Goal: Register for event/course

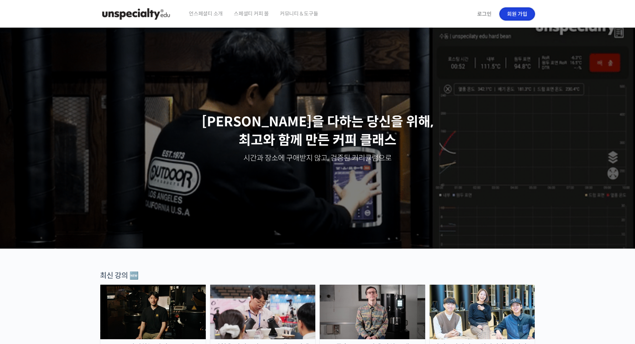
click at [517, 15] on link "회원 가입" at bounding box center [517, 13] width 36 height 13
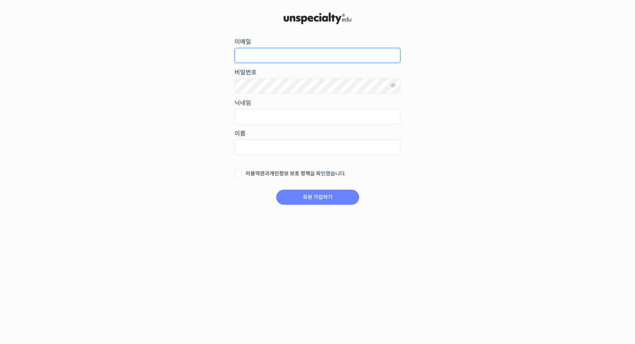
click at [259, 52] on input "이메일" at bounding box center [317, 55] width 166 height 15
type input "ㄹ"
type input "b"
type input "[EMAIL_ADDRESS][DOMAIN_NAME]"
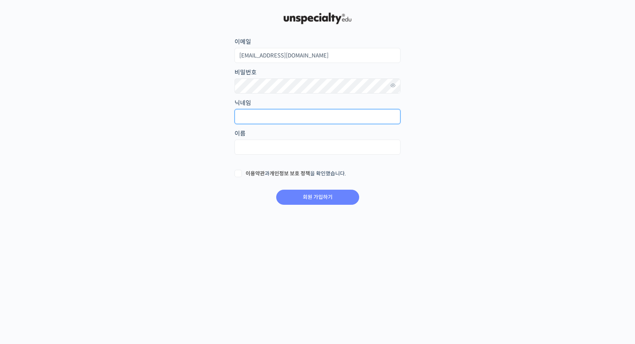
type input "f"
type input "S"
type input "SWEET AS COFFEE ROASTERS"
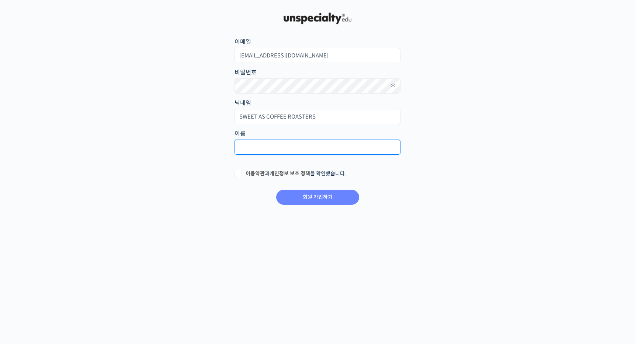
type input "ㅂ"
type input "스윗애즈커피로스터즈"
drag, startPoint x: 237, startPoint y: 175, endPoint x: 241, endPoint y: 175, distance: 4.4
click at [237, 175] on label "이용약관 과 개인정보 보호 정책 을 확인했습니다." at bounding box center [317, 173] width 166 height 7
click at [237, 175] on input "이용약관 과 개인정보 보호 정책 을 확인했습니다." at bounding box center [236, 172] width 5 height 5
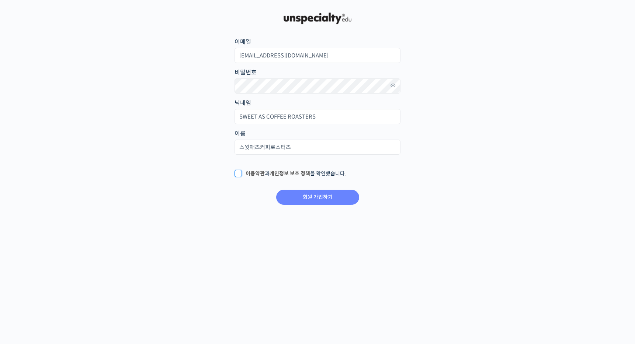
checkbox input "true"
click at [393, 86] on icon at bounding box center [393, 86] width 7 height 10
click at [328, 200] on input "회원 가입하기" at bounding box center [317, 197] width 83 height 15
click at [393, 84] on icon at bounding box center [393, 86] width 7 height 10
click at [229, 84] on main "회원 가입하기 or 로그인 이메일 [EMAIL_ADDRESS][DOMAIN_NAME] 비밀번호 닉네임 SWEET AS COFFEE ROASTE…" at bounding box center [317, 108] width 435 height 195
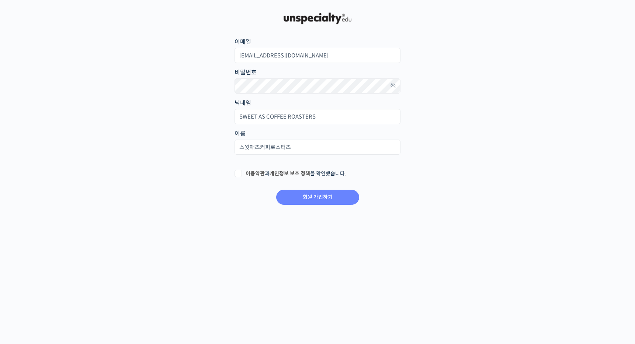
click at [241, 175] on label "이용약관 과 개인정보 보호 정책 을 확인했습니다." at bounding box center [317, 173] width 166 height 7
click at [239, 175] on input "이용약관 과 개인정보 보호 정책 을 확인했습니다." at bounding box center [236, 172] width 5 height 5
checkbox input "true"
click at [306, 196] on input "회원 가입하기" at bounding box center [317, 197] width 83 height 15
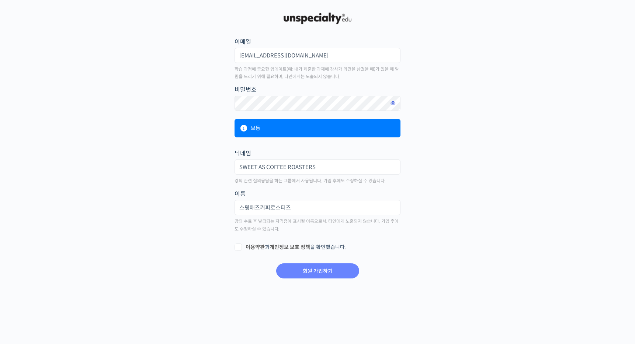
click at [396, 104] on icon at bounding box center [393, 103] width 7 height 10
click at [240, 248] on label "이용약관 과 개인정보 보호 정책 을 확인했습니다." at bounding box center [317, 247] width 166 height 7
click at [239, 248] on input "이용약관 과 개인정보 보호 정책 을 확인했습니다." at bounding box center [236, 246] width 5 height 5
checkbox input "true"
click at [320, 272] on input "회원 가입하기" at bounding box center [317, 271] width 83 height 15
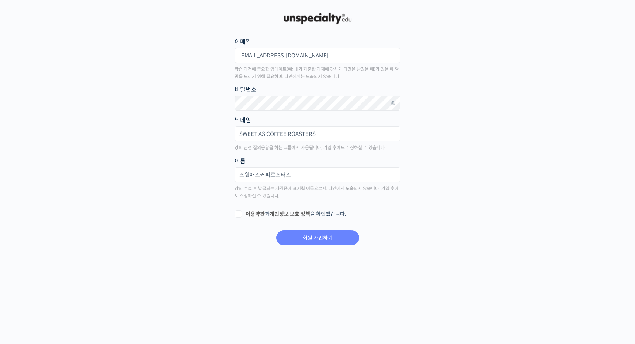
click at [304, 18] on img at bounding box center [317, 18] width 72 height 15
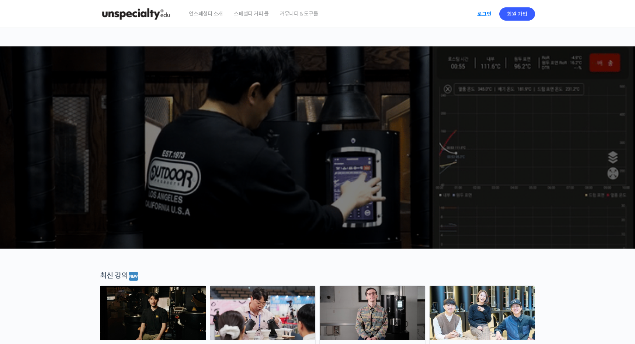
click at [480, 15] on link "로그인" at bounding box center [484, 14] width 23 height 17
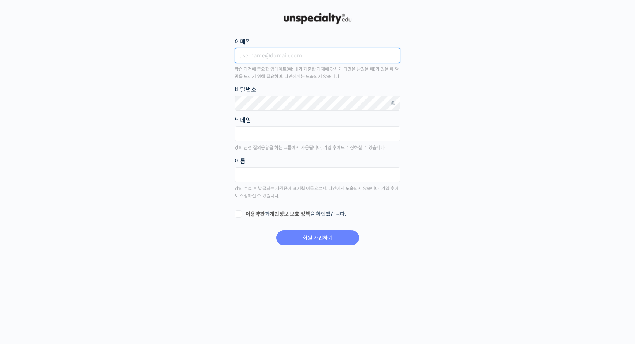
click at [311, 58] on input "이메일" at bounding box center [317, 55] width 166 height 15
type input "sweetascompany@gmail.com"
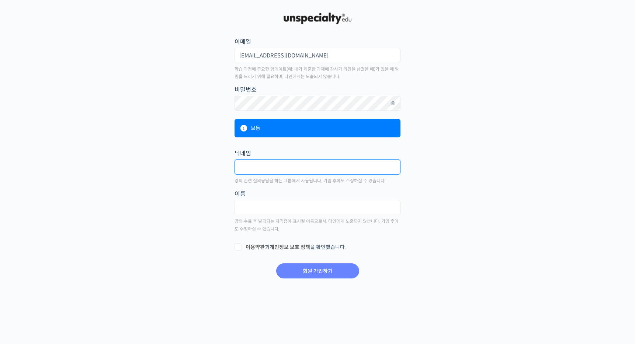
click at [321, 167] on input "text" at bounding box center [317, 167] width 166 height 15
type input "f"
type input "SWEET AS COFFEE ROASTERS"
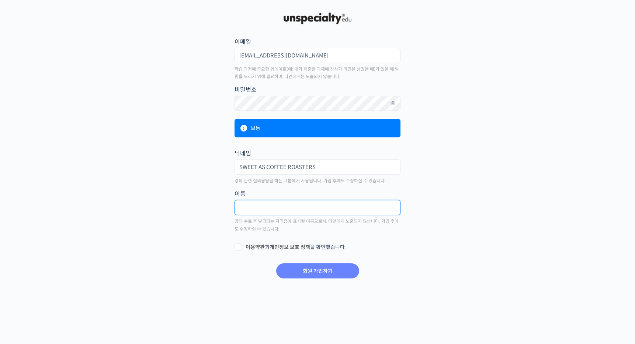
click at [314, 206] on input "text" at bounding box center [317, 207] width 166 height 15
type input "t"
click at [261, 209] on input "스윗애즈커피로스터즈" at bounding box center [317, 207] width 166 height 15
type input "스윗애즈 커피로스터즈"
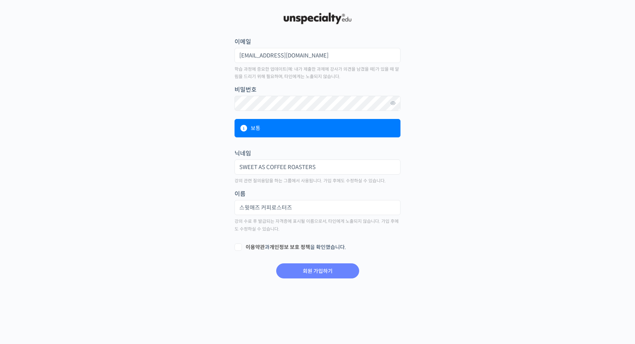
click at [240, 248] on label "이용약관 과 개인정보 보호 정책 을 확인했습니다." at bounding box center [317, 247] width 166 height 7
click at [239, 248] on input "이용약관 과 개인정보 보호 정책 을 확인했습니다." at bounding box center [236, 246] width 5 height 5
checkbox input "true"
click at [322, 275] on input "회원 가입하기" at bounding box center [317, 271] width 83 height 15
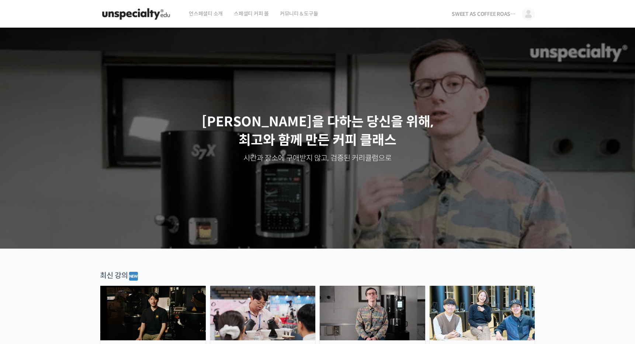
click at [209, 14] on span "언스페셜티 소개" at bounding box center [206, 14] width 34 height 28
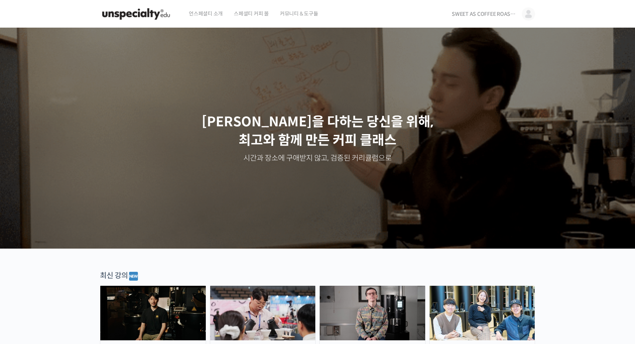
click at [485, 15] on span "SWEET AS COFFEE ROASTERS" at bounding box center [485, 14] width 66 height 7
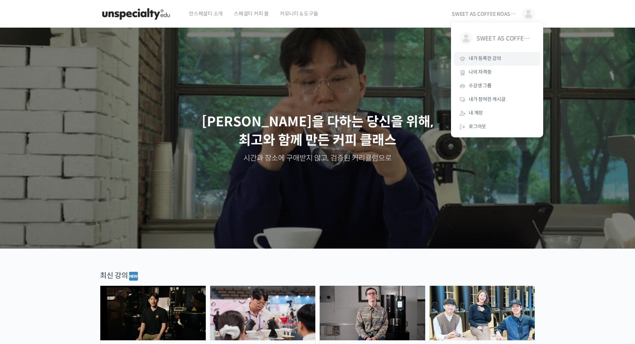
click at [484, 59] on span "내가 등록한 강의" at bounding box center [485, 58] width 32 height 6
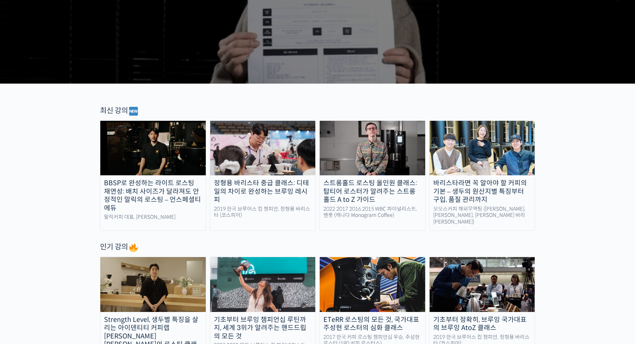
scroll to position [185, 0]
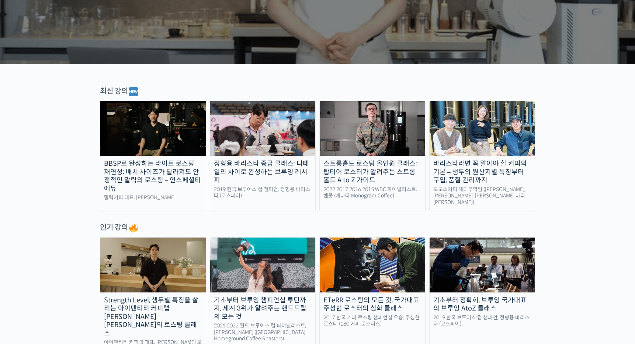
click at [183, 175] on div "BBSP로 완성하는 라이트 로스팅 재연성: 배치 사이즈가 달라져도 안정적인 말릭의 로스팅 – 언스페셜티 에듀" at bounding box center [152, 176] width 105 height 33
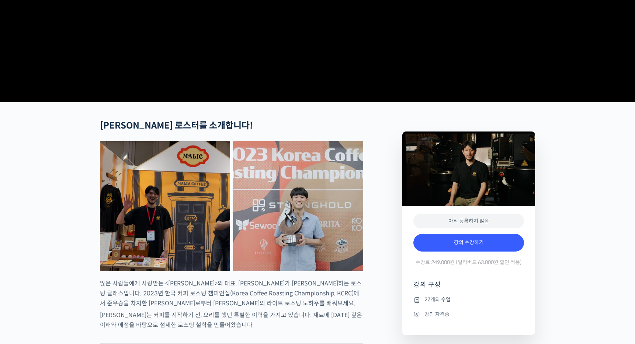
scroll to position [224, 0]
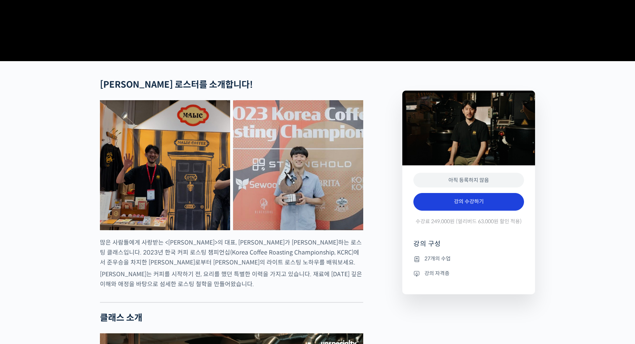
click at [453, 211] on link "강의 수강하기" at bounding box center [468, 202] width 111 height 18
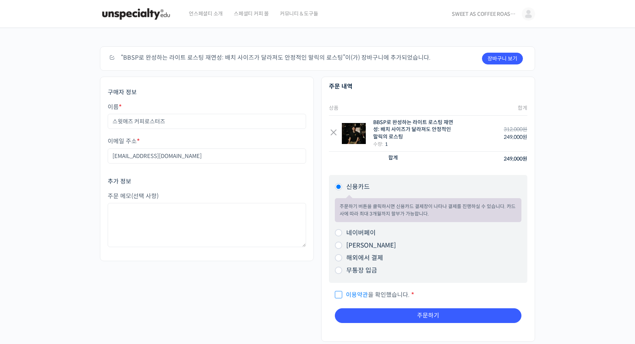
click at [554, 215] on div "주문하기 장바구니 보기 “BBSP로 완성하는 라이트 로스팅 재연성: 배치 사이즈가 달라져도 안정적인 말릭의 로스팅”이(가) 장바구니에 추가되었…" at bounding box center [317, 201] width 635 height 346
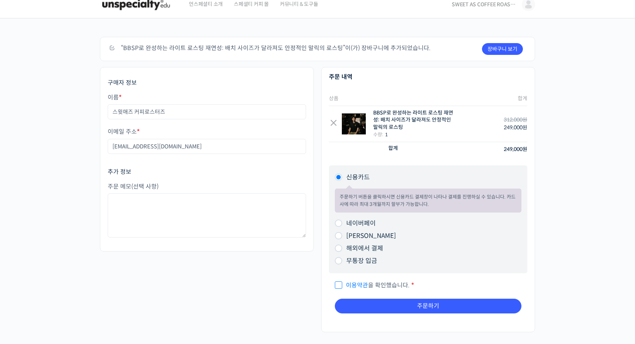
scroll to position [16, 0]
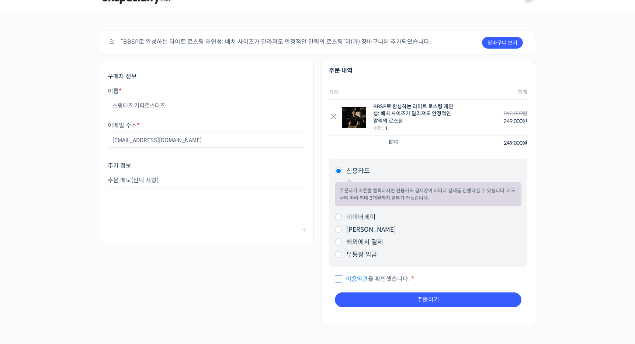
click at [547, 259] on div "주문하기 장바구니 보기 “BBSP로 완성하는 라이트 로스팅 재연성: 배치 사이즈가 달라져도 안정적인 말릭의 로스팅”이(가) 장바구니에 추가되었…" at bounding box center [317, 185] width 635 height 346
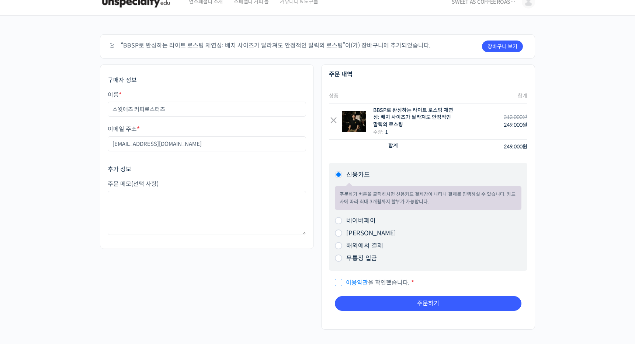
scroll to position [0, 0]
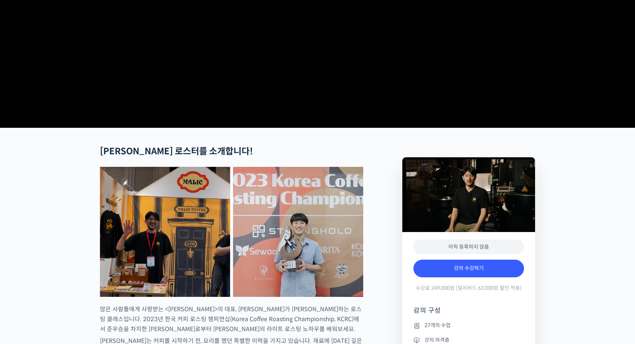
scroll to position [135, 0]
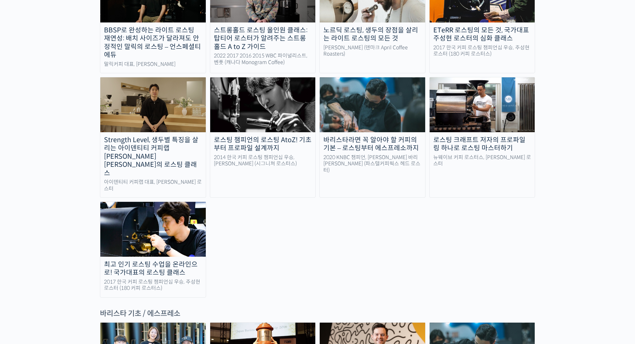
scroll to position [697, 0]
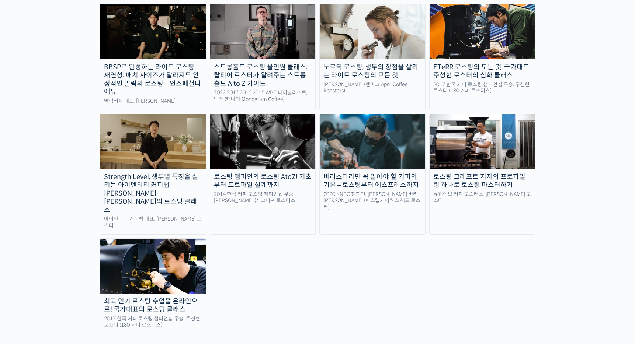
click at [251, 173] on div "로스팅 챔피언의 로스팅 AtoZ! 기초부터 프로파일 설계까지" at bounding box center [262, 181] width 105 height 17
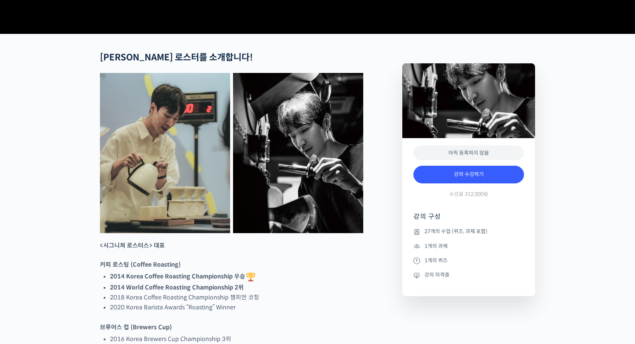
scroll to position [323, 0]
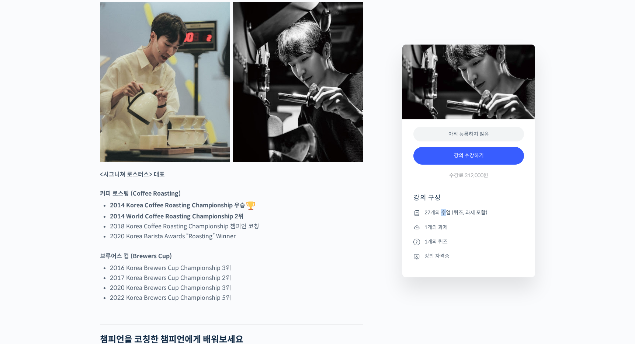
drag, startPoint x: 442, startPoint y: 213, endPoint x: 446, endPoint y: 214, distance: 4.8
click at [446, 214] on li "27개의 수업 (퀴즈, 과제 포함)" at bounding box center [468, 213] width 111 height 9
drag, startPoint x: 291, startPoint y: 250, endPoint x: 298, endPoint y: 250, distance: 7.4
click at [291, 231] on li "2018 Korea Coffee Roasting Championship 챔피언 코칭" at bounding box center [236, 227] width 253 height 10
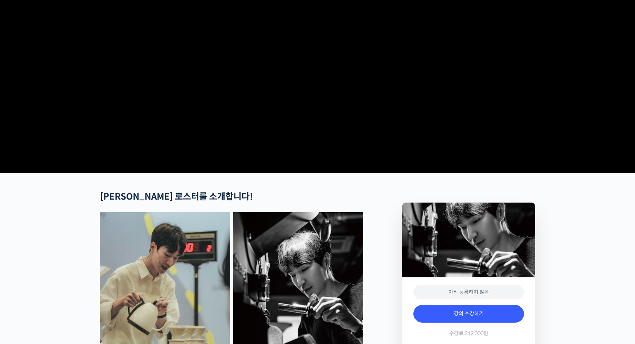
scroll to position [0, 0]
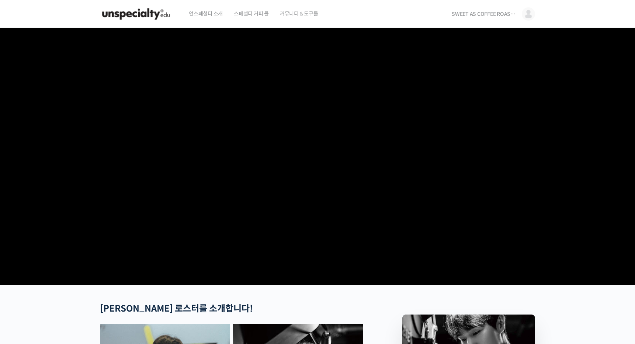
click at [281, 15] on span "커뮤니티 & 도구들" at bounding box center [299, 14] width 38 height 28
click at [261, 14] on span "스페셜티 커피 몰" at bounding box center [251, 14] width 35 height 28
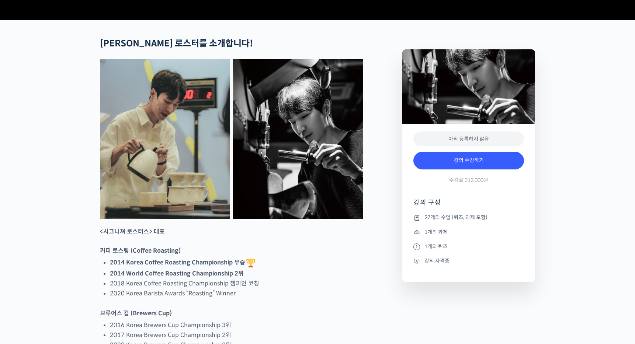
scroll to position [305, 0]
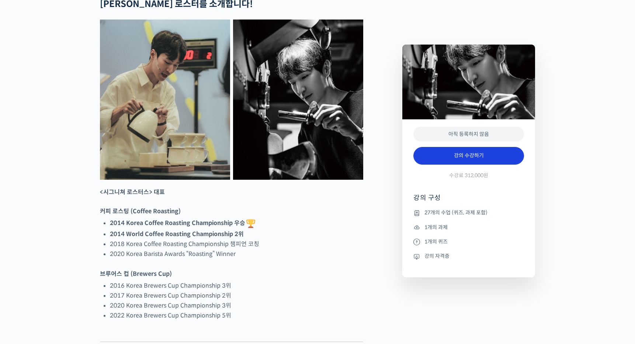
click at [452, 154] on link "강의 수강하기" at bounding box center [468, 156] width 111 height 18
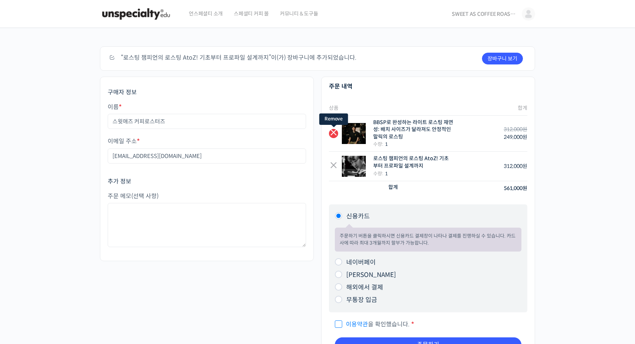
click at [332, 132] on link "×" at bounding box center [333, 133] width 9 height 9
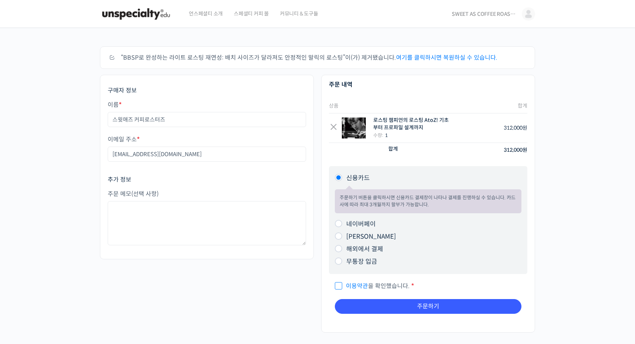
click at [565, 174] on div "주문하기 “BBSP로 완성하는 라이트 로스팅 재연성: 배치 사이즈가 달라져도 안정적인 말릭의 로스팅”이(가) 제거됐습니다. 여기를 클릭하시면 …" at bounding box center [317, 196] width 635 height 337
click at [294, 14] on span "커뮤니티 & 도구들" at bounding box center [299, 14] width 38 height 28
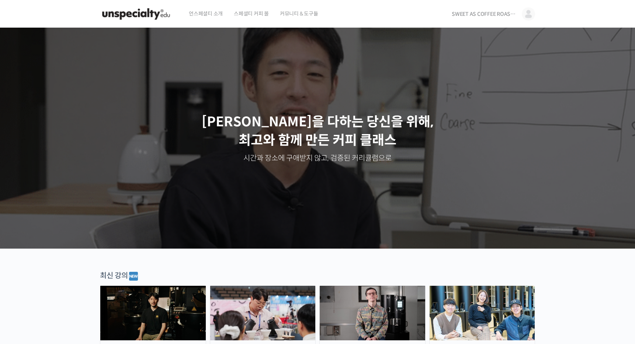
click at [209, 13] on span "언스페셜티 소개" at bounding box center [206, 14] width 34 height 28
